Goal: Task Accomplishment & Management: Use online tool/utility

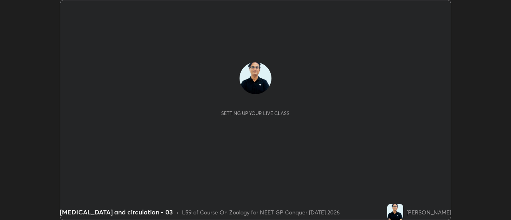
scroll to position [220, 511]
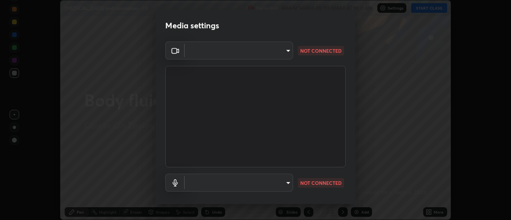
type input "6b20510400c661f13905172a847429c82f5b2d511b6c6cd18f7fa83b3b8a252b"
type input "be24b46b5306dd3cb09223510329f6d8cf999d04b0cadf68124d301f0b41d65b"
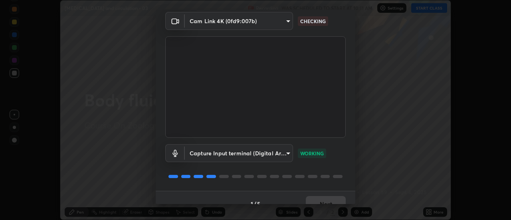
scroll to position [42, 0]
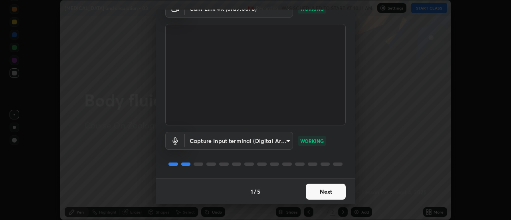
click at [335, 189] on button "Next" at bounding box center [326, 192] width 40 height 16
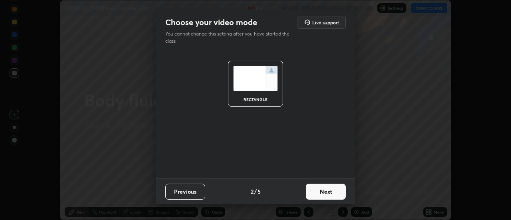
scroll to position [0, 0]
click at [334, 192] on button "Next" at bounding box center [326, 192] width 40 height 16
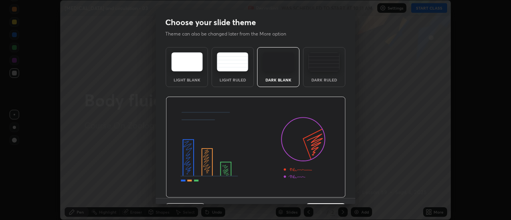
scroll to position [20, 0]
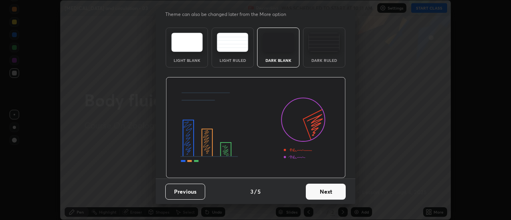
click at [330, 197] on button "Next" at bounding box center [326, 192] width 40 height 16
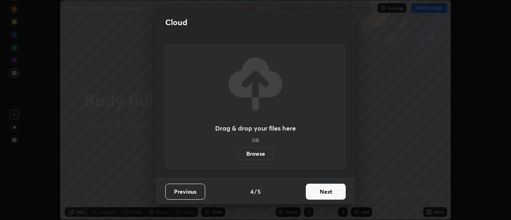
scroll to position [0, 0]
click at [330, 192] on button "Next" at bounding box center [326, 192] width 40 height 16
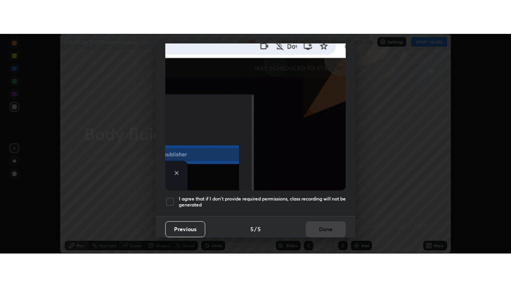
scroll to position [204, 0]
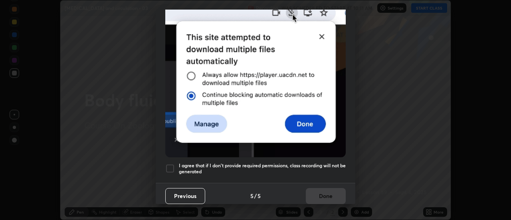
click at [166, 164] on div at bounding box center [170, 169] width 10 height 10
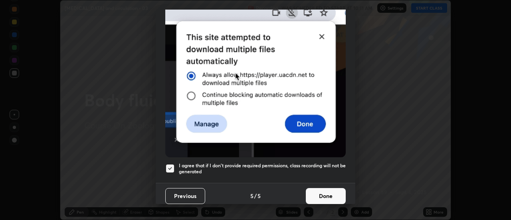
click at [318, 195] on button "Done" at bounding box center [326, 196] width 40 height 16
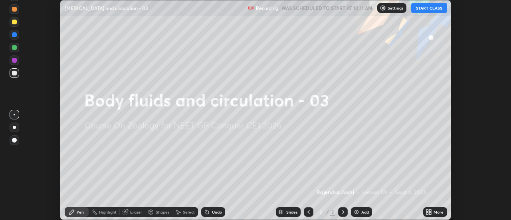
click at [437, 11] on button "START CLASS" at bounding box center [429, 8] width 36 height 10
click at [431, 212] on icon at bounding box center [431, 213] width 2 height 2
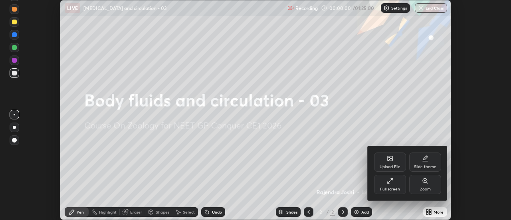
click at [395, 185] on div "Full screen" at bounding box center [390, 184] width 32 height 19
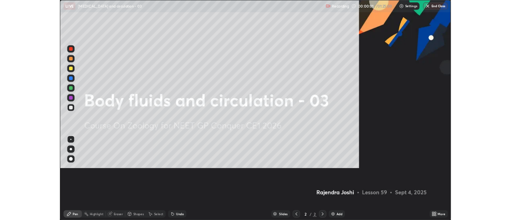
scroll to position [287, 511]
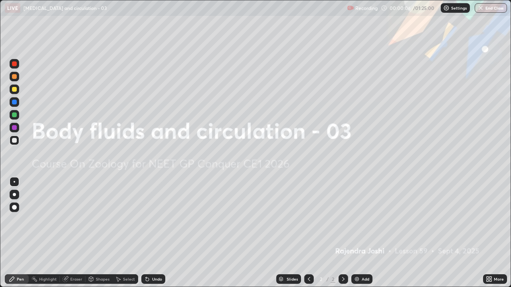
click at [490, 220] on icon at bounding box center [490, 278] width 2 height 2
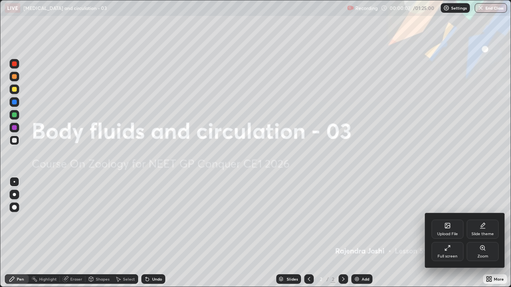
click at [450, 220] on div "Upload File" at bounding box center [448, 229] width 32 height 19
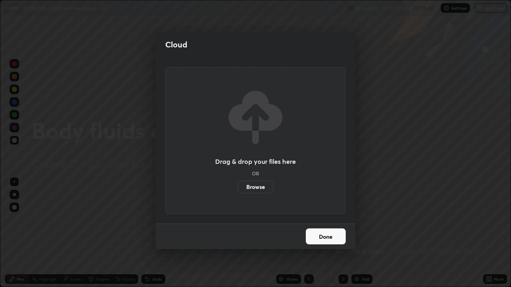
click at [266, 184] on label "Browse" at bounding box center [256, 187] width 36 height 13
click at [238, 184] on input "Browse" at bounding box center [238, 187] width 0 height 13
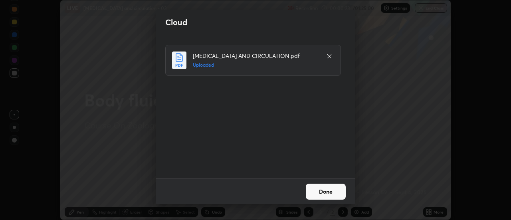
click at [328, 191] on button "Done" at bounding box center [326, 192] width 40 height 16
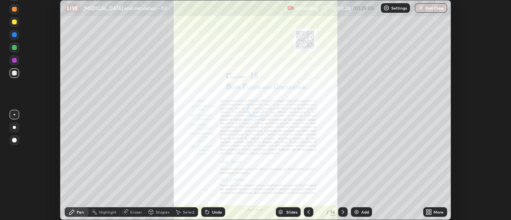
click at [355, 212] on img at bounding box center [356, 212] width 6 height 6
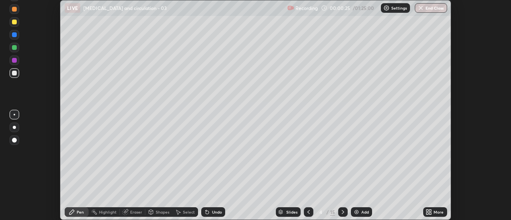
click at [430, 213] on icon at bounding box center [431, 213] width 2 height 2
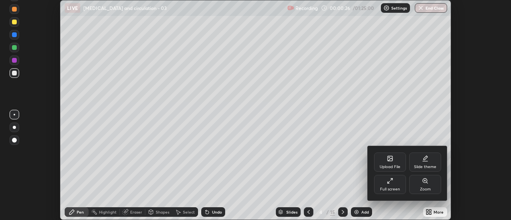
click at [390, 180] on icon at bounding box center [391, 179] width 2 height 2
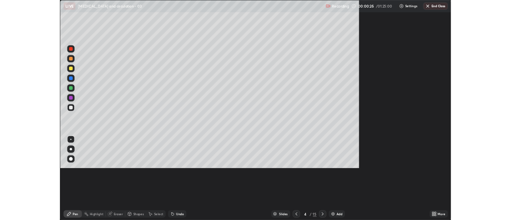
scroll to position [287, 511]
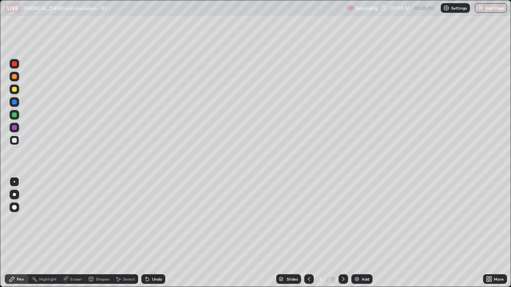
click at [136, 220] on div "Select" at bounding box center [126, 280] width 26 height 10
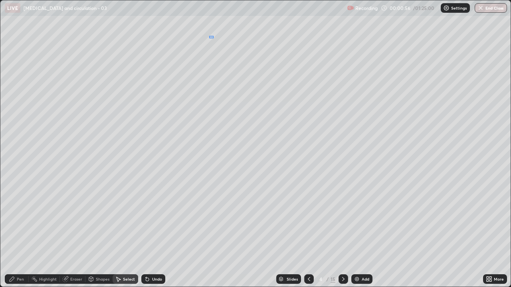
click at [214, 36] on div "0 ° Undo Copy Duplicate Duplicate to new slide Delete" at bounding box center [255, 143] width 510 height 287
click at [22, 220] on div "Pen" at bounding box center [20, 279] width 7 height 4
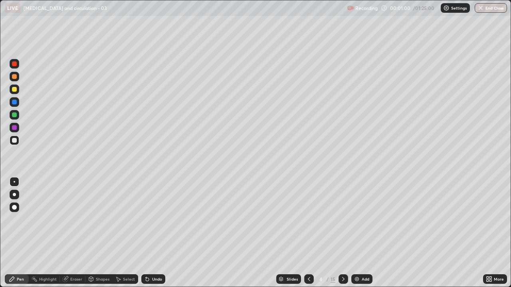
click at [14, 143] on div at bounding box center [15, 141] width 10 height 10
click at [155, 220] on div "Undo" at bounding box center [157, 279] width 10 height 4
click at [364, 220] on div "Add" at bounding box center [366, 279] width 8 height 4
click at [155, 220] on div "Undo" at bounding box center [157, 279] width 10 height 4
click at [14, 91] on div at bounding box center [14, 89] width 5 height 5
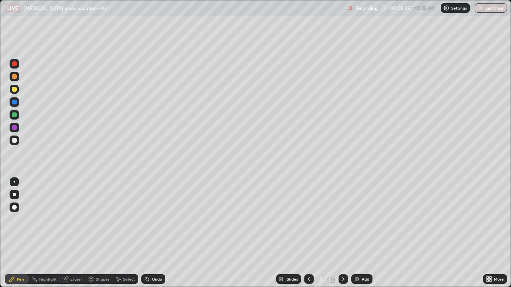
click at [15, 91] on div at bounding box center [14, 89] width 5 height 5
click at [14, 140] on div at bounding box center [14, 140] width 5 height 5
click at [14, 115] on div at bounding box center [14, 115] width 5 height 5
click at [16, 76] on div at bounding box center [14, 76] width 5 height 5
click at [14, 63] on div at bounding box center [14, 63] width 5 height 5
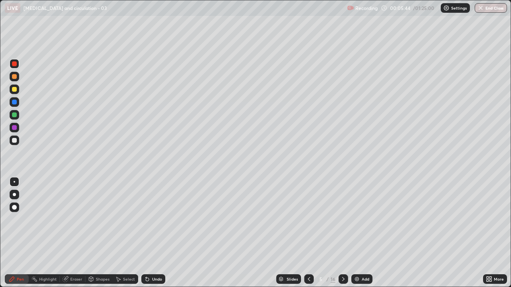
click at [15, 127] on div at bounding box center [14, 127] width 5 height 5
click at [13, 87] on div at bounding box center [14, 89] width 5 height 5
click at [17, 118] on div at bounding box center [15, 115] width 10 height 10
click at [14, 63] on div at bounding box center [14, 63] width 5 height 5
click at [16, 139] on div at bounding box center [14, 140] width 5 height 5
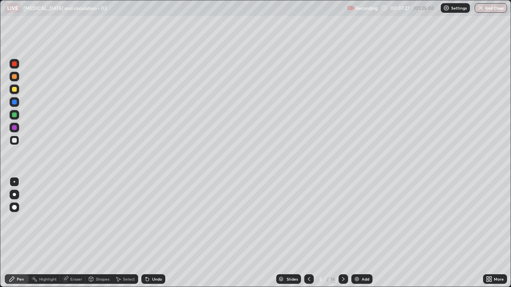
click at [15, 126] on div at bounding box center [14, 127] width 5 height 5
click at [14, 89] on div at bounding box center [14, 89] width 5 height 5
click at [15, 115] on div at bounding box center [14, 115] width 5 height 5
click at [14, 115] on div at bounding box center [14, 115] width 5 height 5
click at [14, 101] on div at bounding box center [14, 102] width 5 height 5
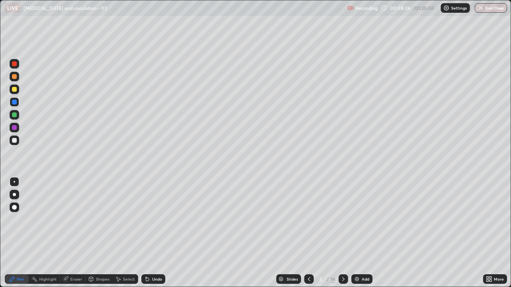
click at [15, 63] on div at bounding box center [14, 63] width 5 height 5
click at [12, 87] on div at bounding box center [15, 90] width 10 height 10
click at [15, 115] on div at bounding box center [14, 115] width 5 height 5
click at [12, 141] on div at bounding box center [14, 140] width 5 height 5
click at [13, 101] on div at bounding box center [14, 102] width 5 height 5
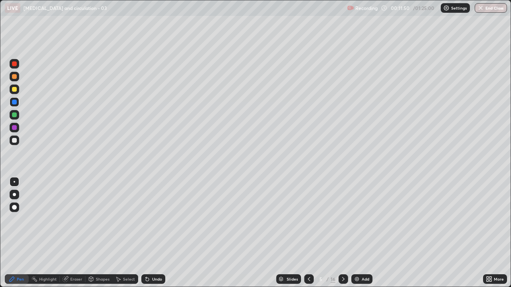
click at [15, 78] on div at bounding box center [14, 76] width 5 height 5
click at [156, 220] on div "Undo" at bounding box center [157, 279] width 10 height 4
click at [13, 129] on div at bounding box center [14, 127] width 5 height 5
click at [16, 117] on div at bounding box center [15, 115] width 10 height 10
click at [15, 89] on div at bounding box center [14, 89] width 5 height 5
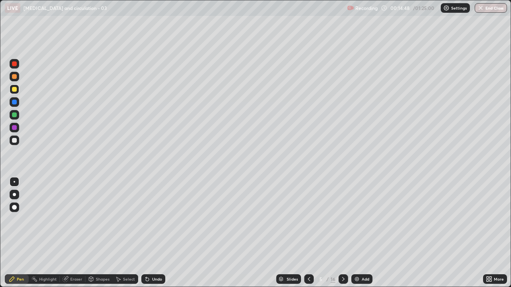
click at [16, 75] on div at bounding box center [14, 76] width 5 height 5
click at [13, 104] on div at bounding box center [14, 102] width 5 height 5
click at [359, 220] on img at bounding box center [357, 279] width 6 height 6
click at [306, 220] on icon at bounding box center [309, 279] width 6 height 6
click at [365, 220] on div "Add" at bounding box center [366, 279] width 8 height 4
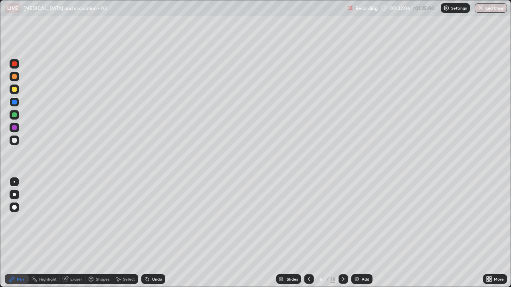
click at [16, 129] on div at bounding box center [14, 127] width 5 height 5
click at [13, 77] on div at bounding box center [14, 76] width 5 height 5
click at [12, 63] on div at bounding box center [14, 63] width 5 height 5
click at [365, 220] on div "Add" at bounding box center [366, 279] width 8 height 4
click at [367, 220] on div "Add" at bounding box center [366, 279] width 8 height 4
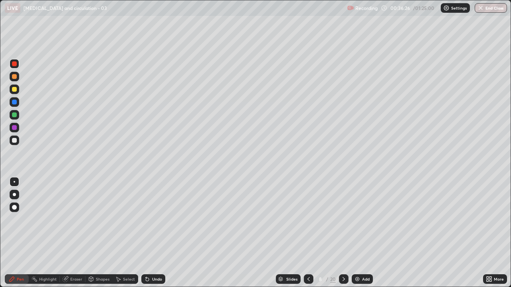
click at [12, 143] on div at bounding box center [15, 141] width 10 height 10
click at [14, 206] on div at bounding box center [14, 207] width 5 height 5
click at [14, 103] on div at bounding box center [14, 102] width 5 height 5
click at [15, 103] on div at bounding box center [14, 102] width 5 height 5
click at [14, 182] on div at bounding box center [15, 182] width 2 height 2
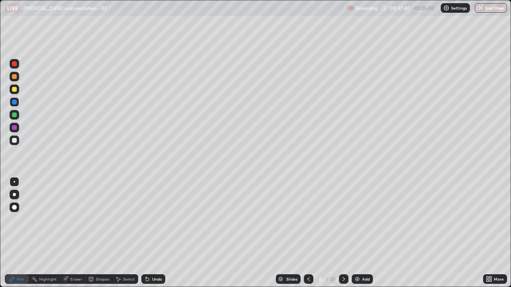
click at [13, 89] on div at bounding box center [14, 89] width 5 height 5
click at [14, 76] on div at bounding box center [14, 76] width 5 height 5
click at [363, 220] on div "Add" at bounding box center [362, 280] width 21 height 10
click at [13, 116] on div at bounding box center [14, 115] width 5 height 5
click at [14, 103] on div at bounding box center [14, 102] width 5 height 5
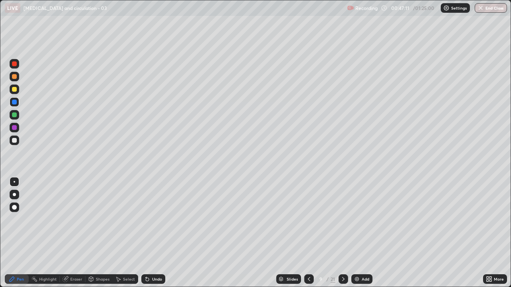
click at [14, 127] on div at bounding box center [14, 127] width 5 height 5
click at [14, 114] on div at bounding box center [14, 115] width 5 height 5
click at [16, 62] on div at bounding box center [14, 63] width 5 height 5
click at [14, 89] on div at bounding box center [14, 89] width 5 height 5
click at [14, 140] on div at bounding box center [14, 140] width 5 height 5
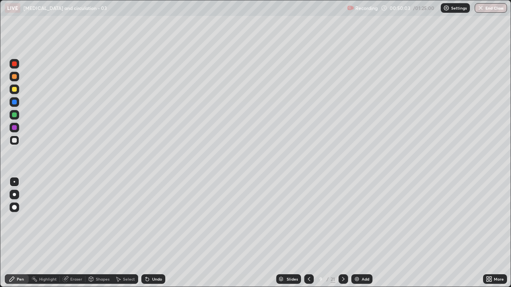
click at [158, 220] on div "Undo" at bounding box center [157, 279] width 10 height 4
click at [156, 220] on div "Undo" at bounding box center [157, 279] width 10 height 4
click at [155, 220] on div "Undo" at bounding box center [157, 279] width 10 height 4
click at [153, 220] on div "Undo" at bounding box center [157, 279] width 10 height 4
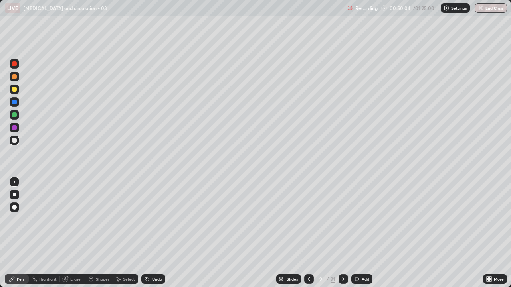
click at [153, 220] on div "Undo" at bounding box center [157, 279] width 10 height 4
click at [152, 220] on div "Undo" at bounding box center [157, 279] width 10 height 4
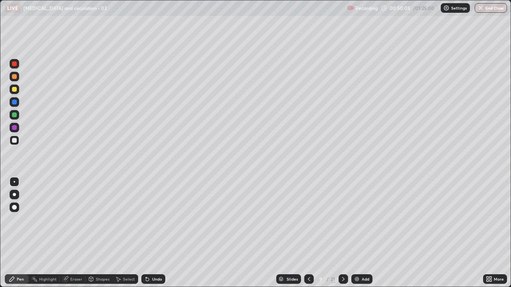
click at [152, 220] on div "Undo" at bounding box center [157, 279] width 10 height 4
click at [153, 220] on div "Undo" at bounding box center [157, 279] width 10 height 4
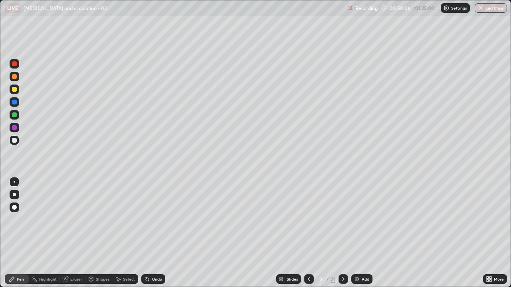
click at [153, 220] on div "Undo" at bounding box center [157, 279] width 10 height 4
click at [152, 220] on div "Undo" at bounding box center [157, 279] width 10 height 4
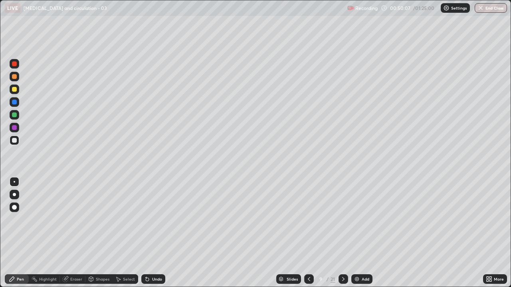
click at [151, 220] on div "Undo" at bounding box center [153, 280] width 24 height 10
click at [150, 220] on div "Undo" at bounding box center [153, 280] width 24 height 10
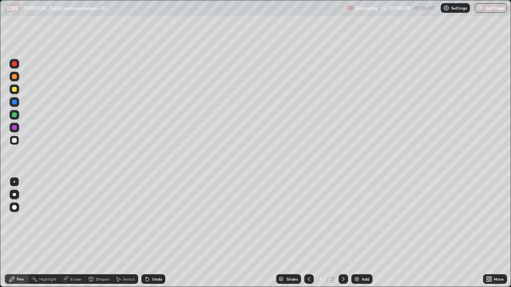
click at [151, 220] on div "Undo" at bounding box center [153, 280] width 24 height 10
click at [150, 220] on div "Undo" at bounding box center [153, 280] width 24 height 10
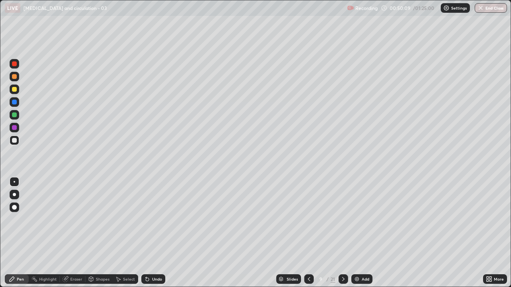
click at [150, 220] on div "Undo" at bounding box center [153, 280] width 24 height 10
click at [151, 220] on div "Undo" at bounding box center [153, 280] width 24 height 10
click at [150, 220] on div "Undo" at bounding box center [153, 280] width 24 height 10
click at [12, 128] on div at bounding box center [14, 127] width 5 height 5
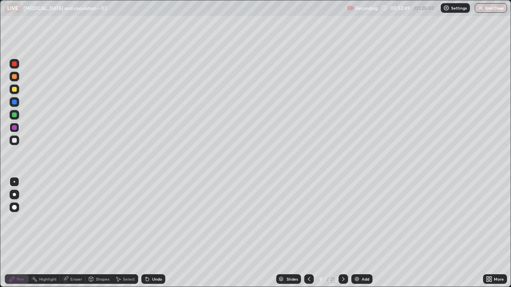
click at [73, 220] on div "Eraser" at bounding box center [76, 279] width 12 height 4
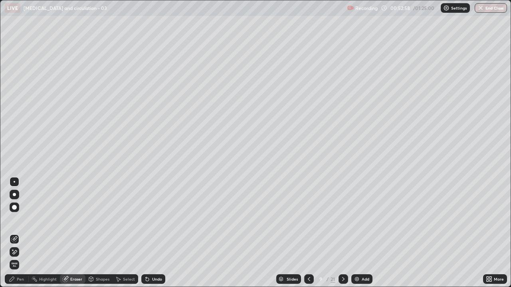
click at [18, 220] on div "Pen" at bounding box center [20, 279] width 7 height 4
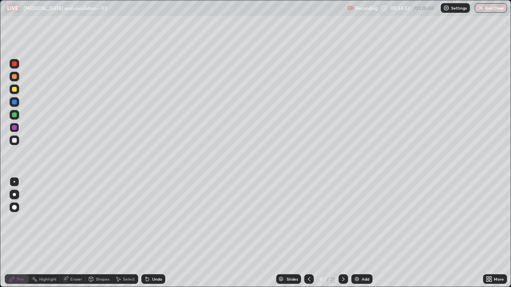
click at [158, 220] on div "Undo" at bounding box center [157, 279] width 10 height 4
click at [361, 220] on div "Add" at bounding box center [361, 280] width 21 height 10
click at [155, 220] on div "Undo" at bounding box center [157, 279] width 10 height 4
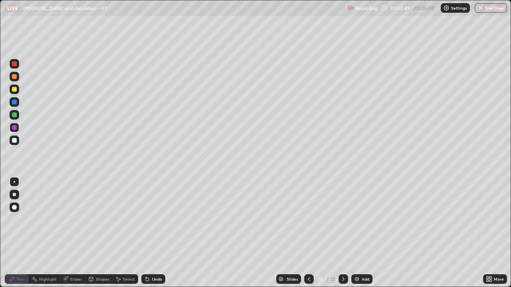
click at [14, 117] on div at bounding box center [14, 115] width 5 height 5
click at [14, 64] on div at bounding box center [14, 63] width 5 height 5
click at [13, 102] on div at bounding box center [14, 102] width 5 height 5
click at [15, 141] on div at bounding box center [14, 140] width 5 height 5
click at [151, 220] on div "Undo" at bounding box center [153, 280] width 24 height 10
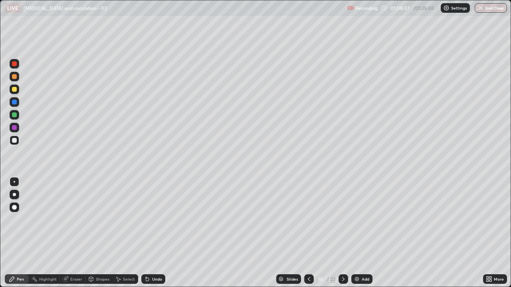
click at [151, 220] on div "Undo" at bounding box center [153, 280] width 24 height 10
click at [150, 220] on div "Undo" at bounding box center [153, 280] width 24 height 10
click at [152, 220] on div "Undo" at bounding box center [157, 279] width 10 height 4
click at [151, 220] on div "Undo" at bounding box center [153, 280] width 24 height 10
click at [150, 220] on div "Undo" at bounding box center [153, 280] width 24 height 10
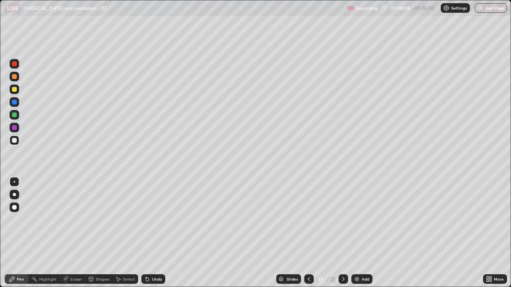
click at [148, 220] on icon at bounding box center [147, 279] width 6 height 6
click at [149, 220] on icon at bounding box center [147, 279] width 6 height 6
click at [156, 220] on div "Undo" at bounding box center [153, 280] width 24 height 10
click at [155, 220] on div "Undo" at bounding box center [157, 279] width 10 height 4
click at [365, 220] on div "Add" at bounding box center [366, 279] width 8 height 4
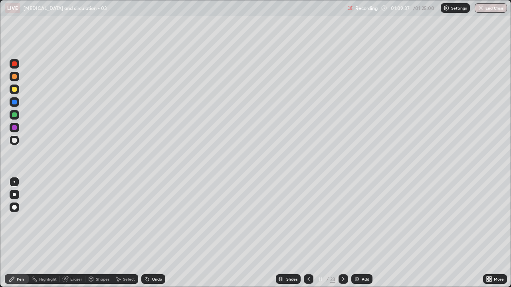
click at [14, 115] on div at bounding box center [14, 115] width 5 height 5
click at [308, 220] on icon at bounding box center [308, 279] width 2 height 4
click at [14, 88] on div at bounding box center [14, 89] width 5 height 5
click at [15, 140] on div at bounding box center [14, 140] width 5 height 5
click at [15, 64] on div at bounding box center [14, 63] width 5 height 5
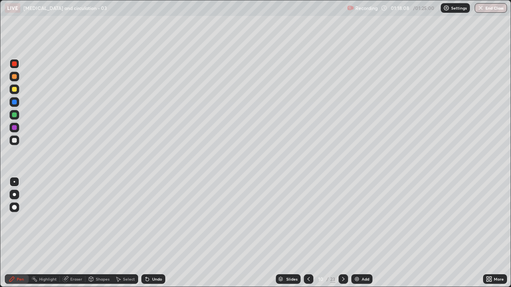
click at [157, 220] on div "Undo" at bounding box center [157, 279] width 10 height 4
click at [154, 220] on div "Undo" at bounding box center [157, 279] width 10 height 4
click at [154, 220] on div "Undo" at bounding box center [153, 280] width 24 height 10
click at [153, 220] on div "Undo" at bounding box center [157, 279] width 10 height 4
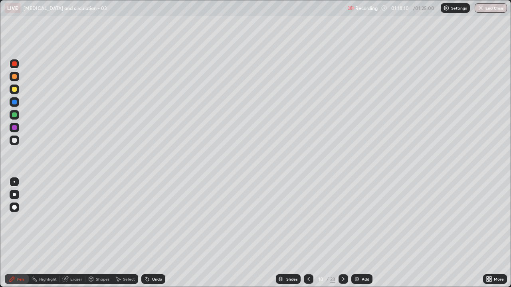
click at [153, 220] on div "Undo" at bounding box center [153, 280] width 24 height 10
click at [154, 220] on div "Undo" at bounding box center [153, 280] width 24 height 10
click at [75, 220] on div "Eraser" at bounding box center [76, 279] width 12 height 4
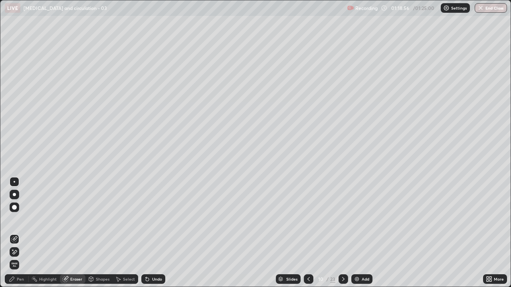
click at [21, 220] on div "Pen" at bounding box center [20, 279] width 7 height 4
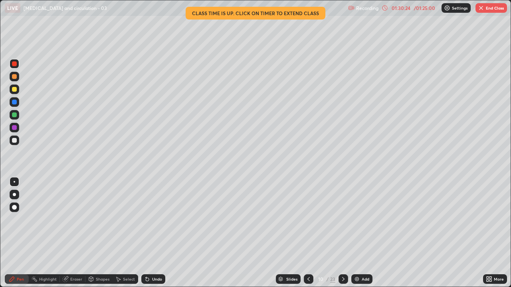
click at [490, 8] on button "End Class" at bounding box center [491, 8] width 32 height 10
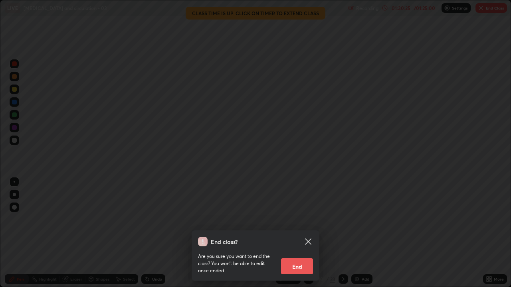
click at [309, 220] on button "End" at bounding box center [297, 267] width 32 height 16
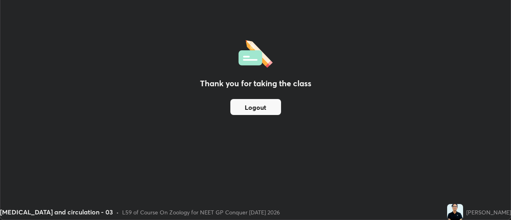
scroll to position [39704, 39413]
